Goal: Check status: Check status

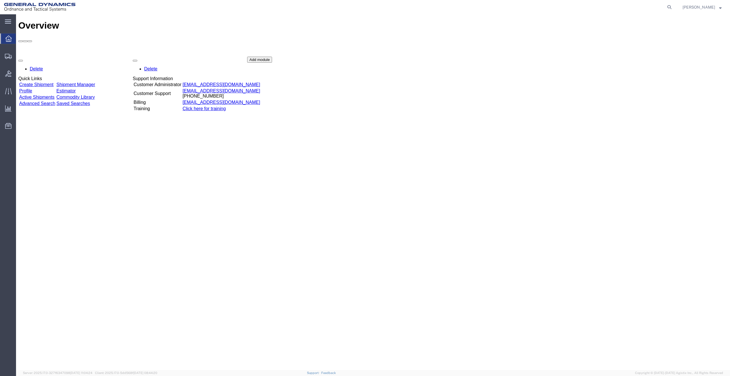
click at [670, 1] on agx-global-search at bounding box center [582, 7] width 183 height 14
click at [671, 6] on icon at bounding box center [669, 7] width 8 height 8
click at [624, 7] on input "search" at bounding box center [579, 7] width 174 height 14
type input "56483358"
